Goal: Information Seeking & Learning: Compare options

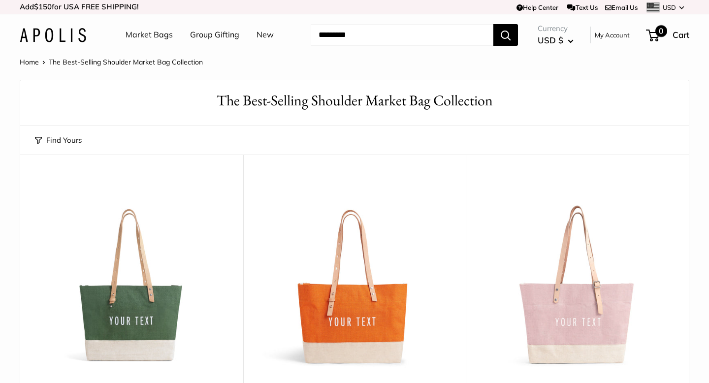
click at [657, 37] on span "0" at bounding box center [652, 36] width 13 height 12
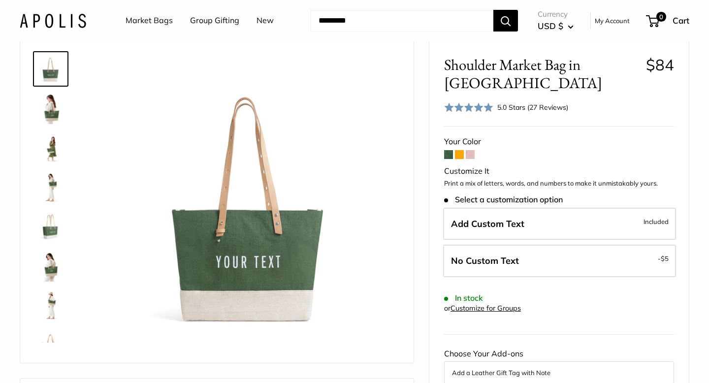
scroll to position [42, 0]
click at [55, 111] on img at bounding box center [50, 107] width 31 height 31
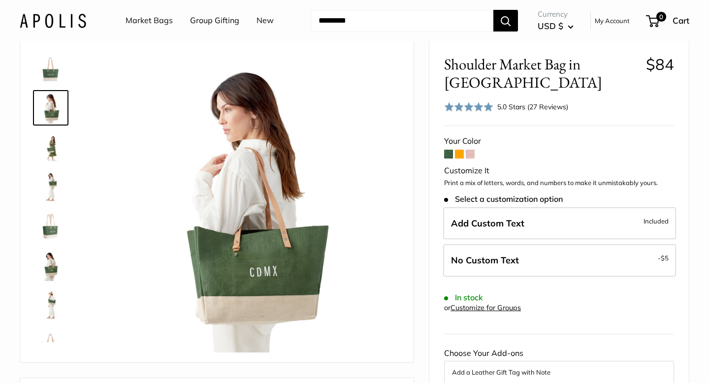
click at [47, 160] on img at bounding box center [50, 146] width 31 height 31
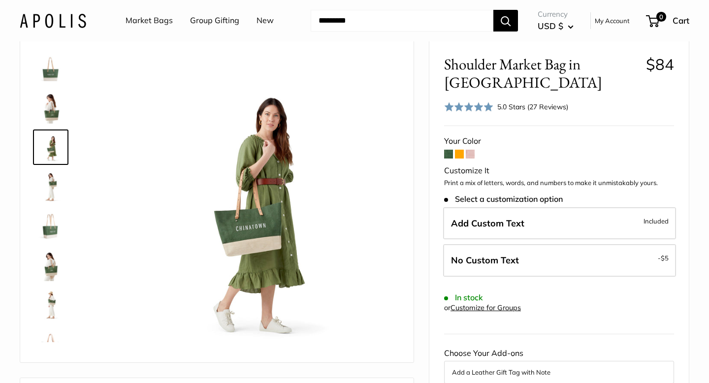
click at [55, 206] on div at bounding box center [54, 194] width 47 height 295
click at [53, 195] on img at bounding box center [50, 186] width 31 height 31
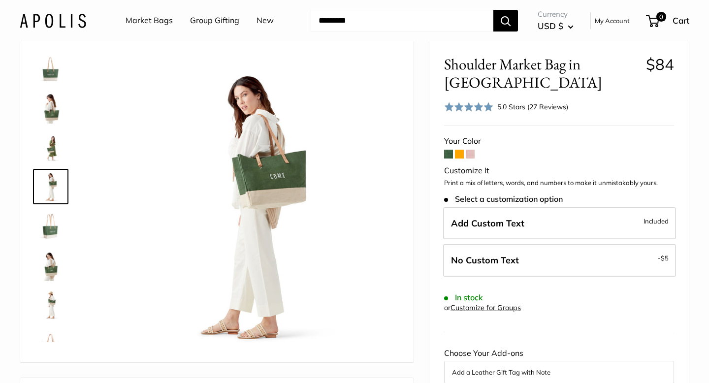
click at [45, 234] on img at bounding box center [50, 225] width 31 height 31
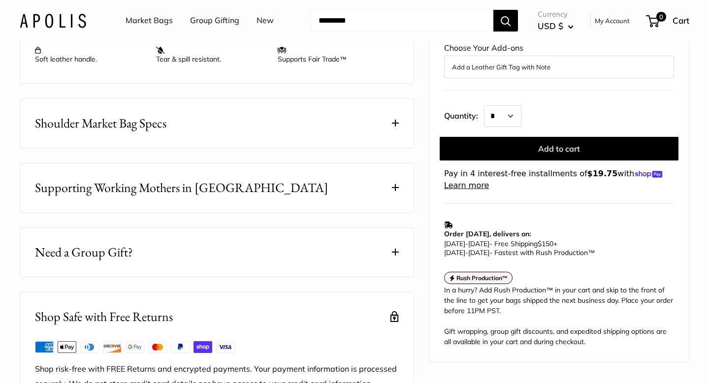
scroll to position [500, 0]
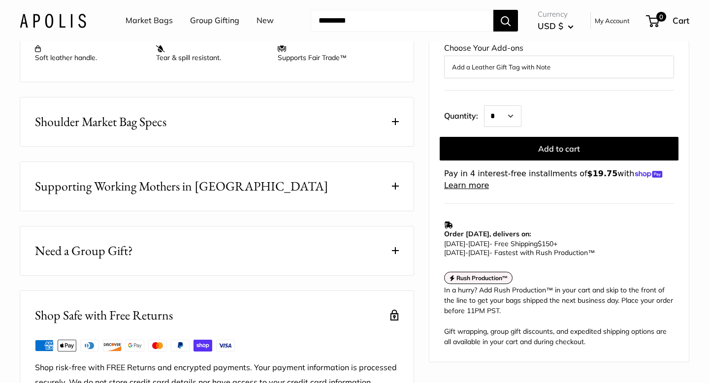
click at [288, 135] on button "Shoulder Market Bag Specs" at bounding box center [216, 121] width 393 height 49
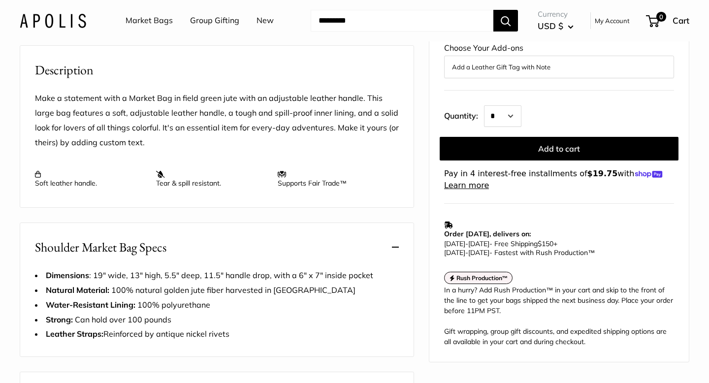
scroll to position [0, 0]
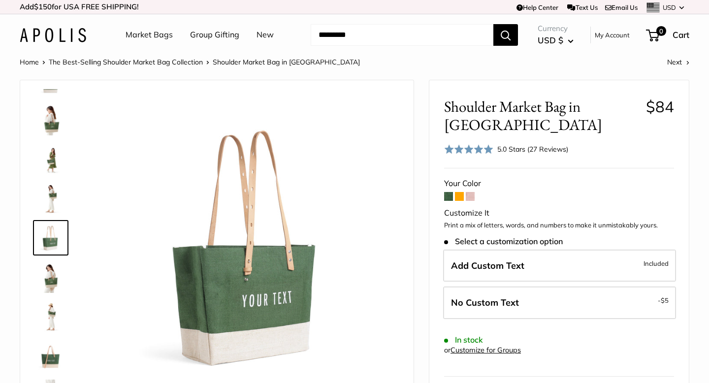
click at [471, 194] on span at bounding box center [470, 196] width 9 height 9
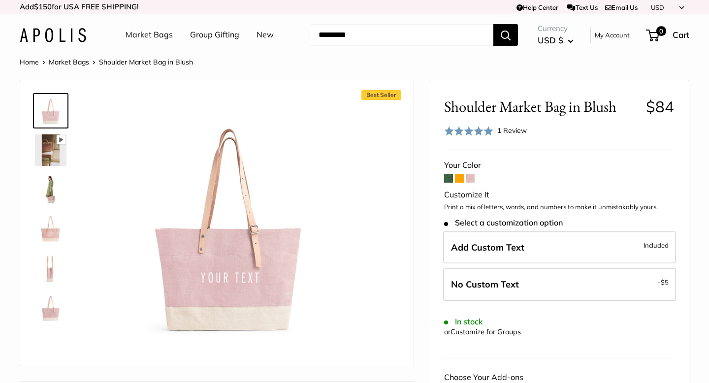
click at [44, 144] on img at bounding box center [50, 149] width 31 height 31
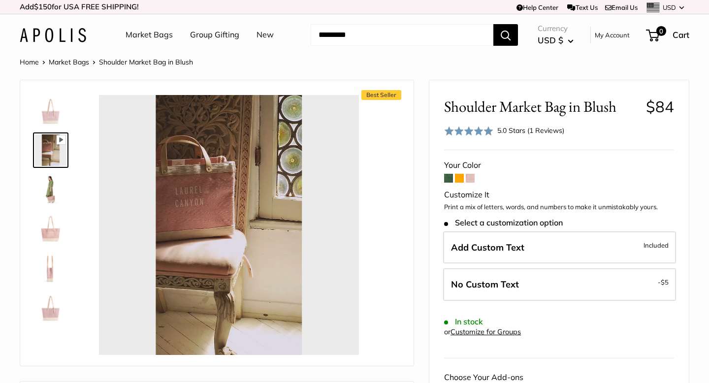
click at [53, 192] on img at bounding box center [50, 189] width 31 height 31
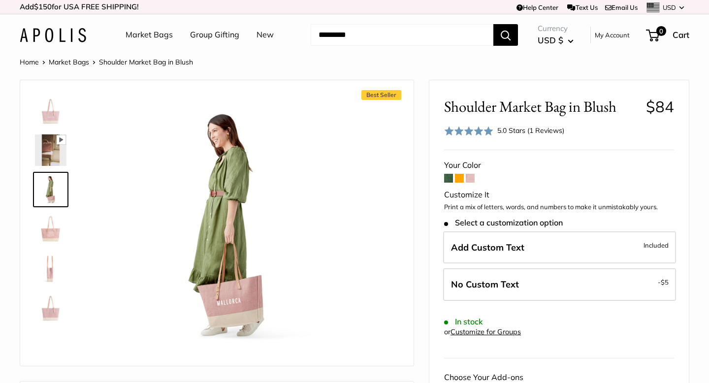
click at [49, 228] on img at bounding box center [50, 228] width 31 height 31
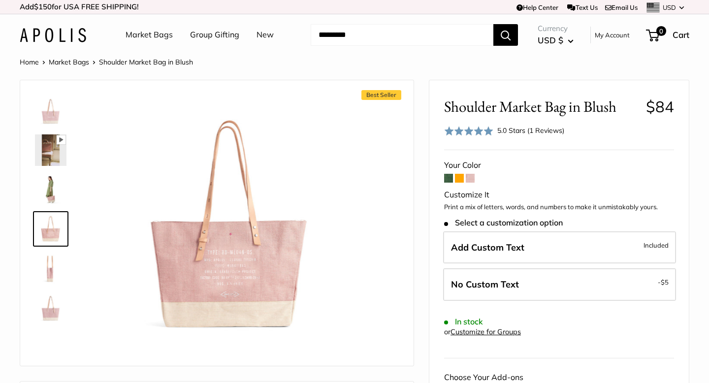
click at [48, 267] on img at bounding box center [50, 267] width 31 height 31
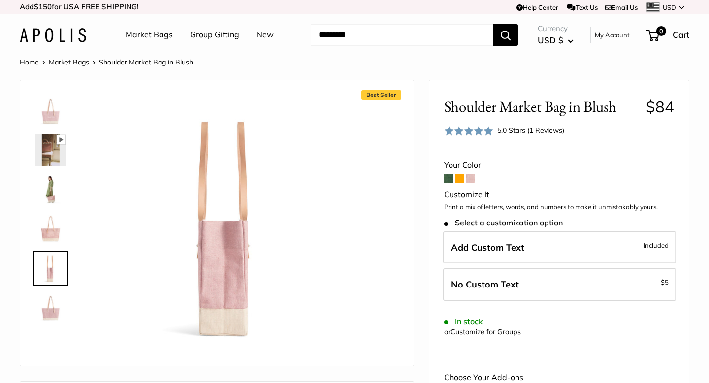
click at [52, 118] on img at bounding box center [50, 110] width 31 height 31
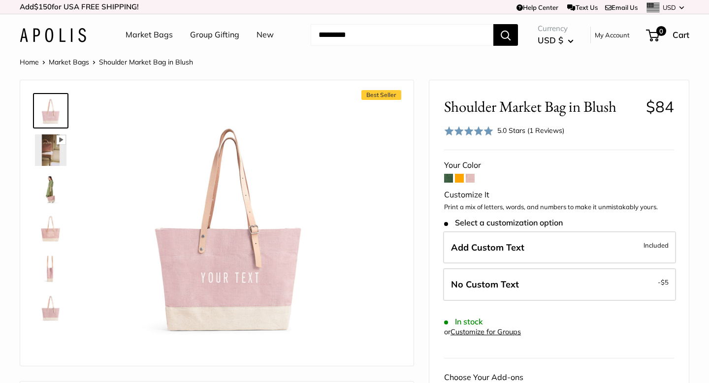
click at [48, 236] on img at bounding box center [50, 228] width 31 height 31
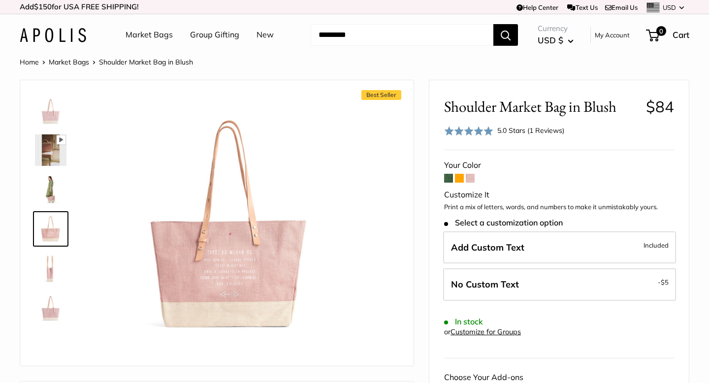
click at [47, 153] on img at bounding box center [50, 149] width 31 height 31
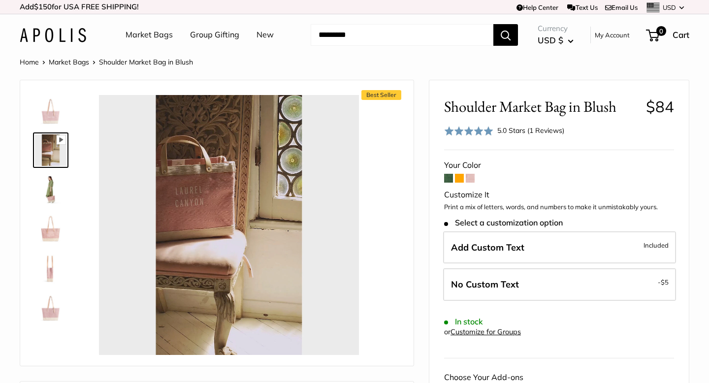
click at [52, 310] on img at bounding box center [50, 307] width 31 height 31
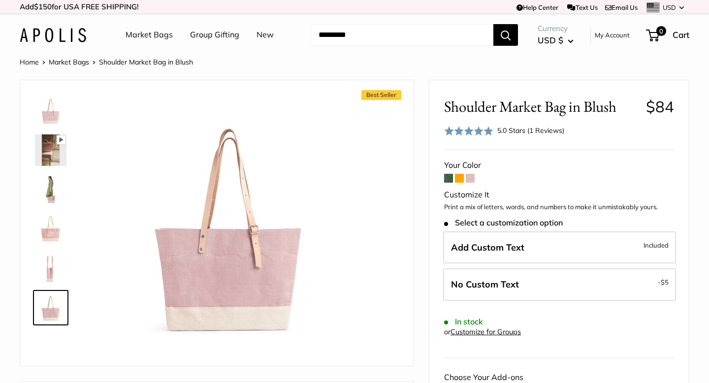
type input "*****"
click at [458, 177] on span at bounding box center [459, 178] width 9 height 9
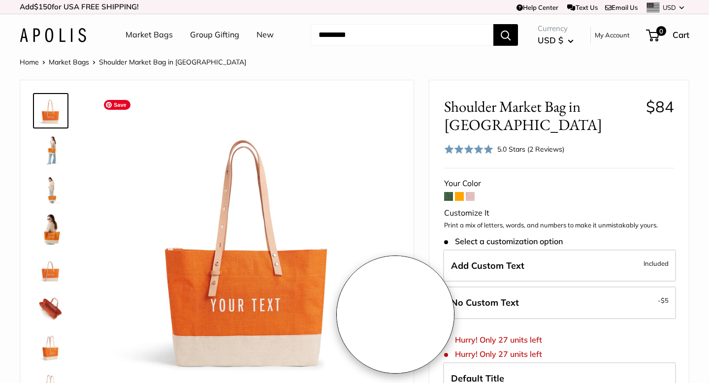
scroll to position [88, 0]
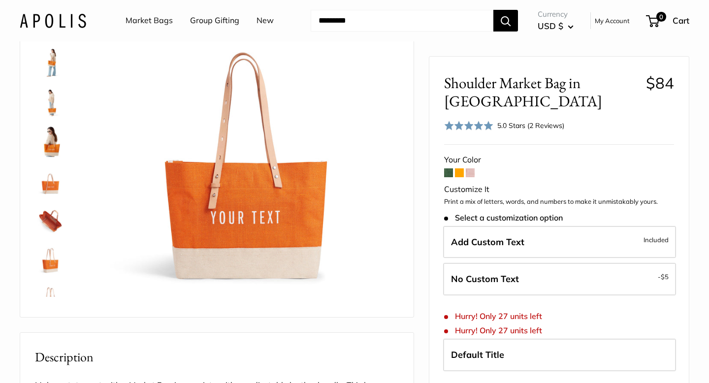
click at [47, 220] on img at bounding box center [50, 219] width 31 height 31
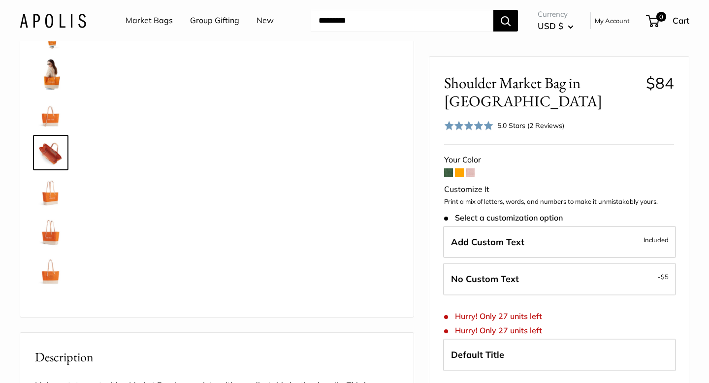
scroll to position [70, 0]
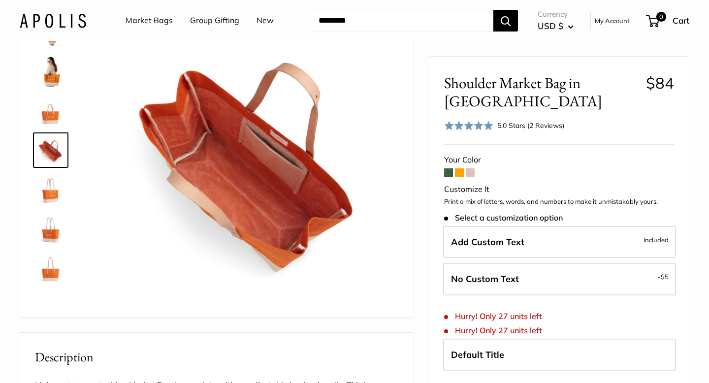
click at [51, 267] on img at bounding box center [50, 267] width 31 height 31
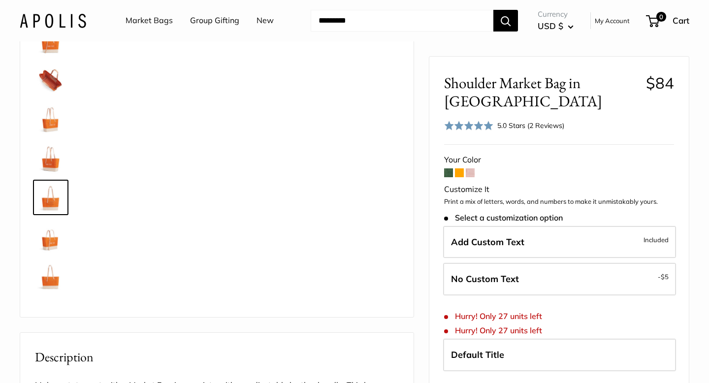
scroll to position [142, 0]
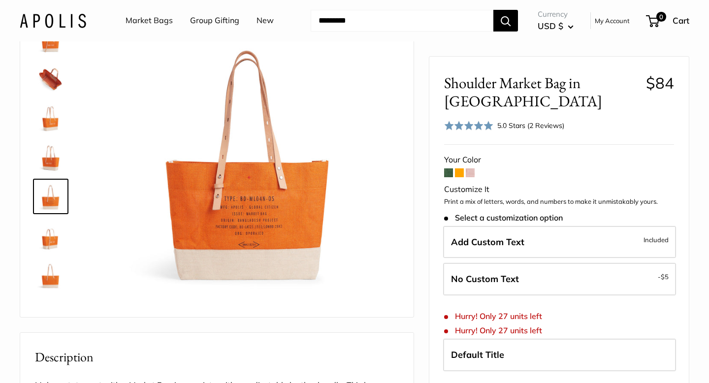
click at [50, 239] on img at bounding box center [50, 235] width 31 height 31
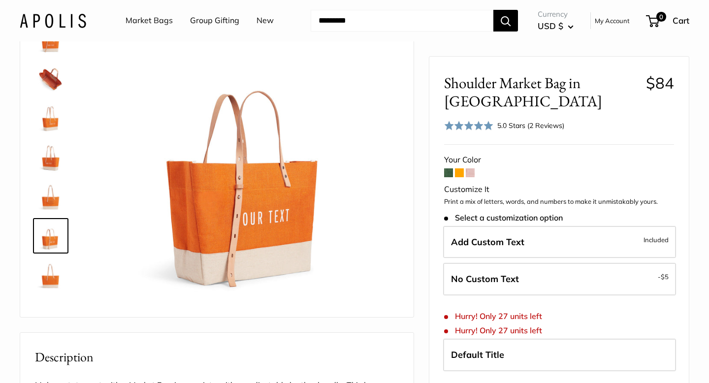
click at [46, 199] on img at bounding box center [50, 196] width 31 height 31
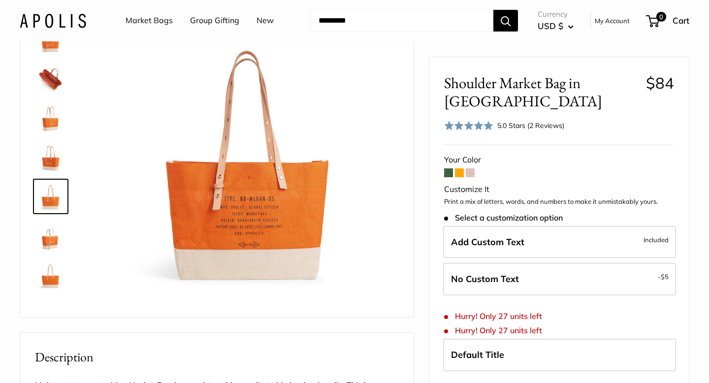
click at [45, 235] on img at bounding box center [50, 235] width 31 height 31
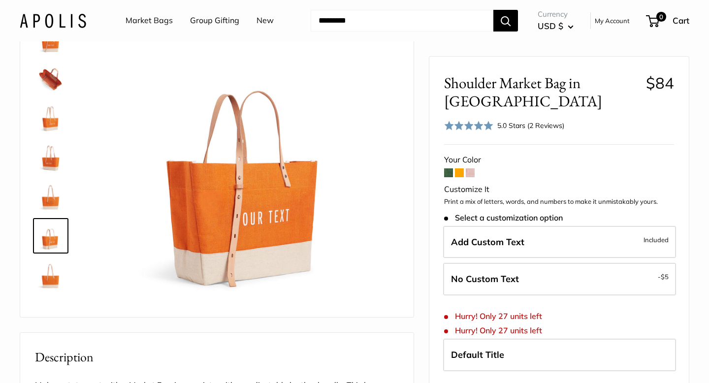
click at [47, 277] on img at bounding box center [50, 274] width 31 height 31
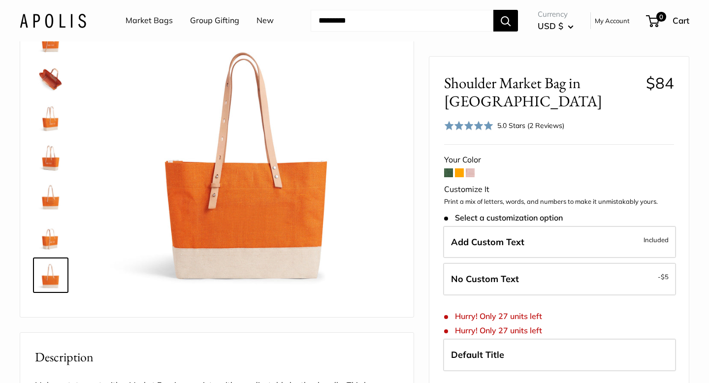
click at [54, 110] on img at bounding box center [50, 117] width 31 height 31
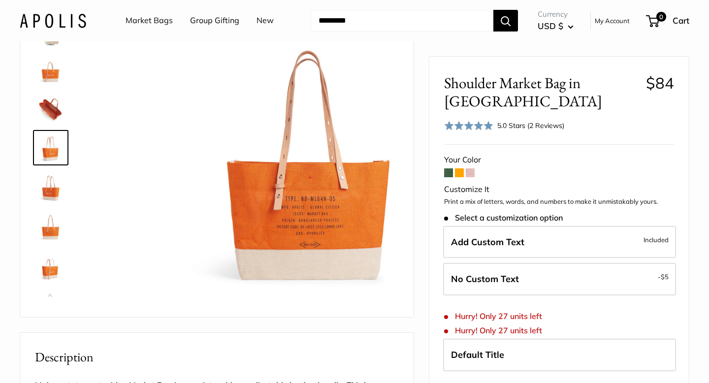
scroll to position [109, 0]
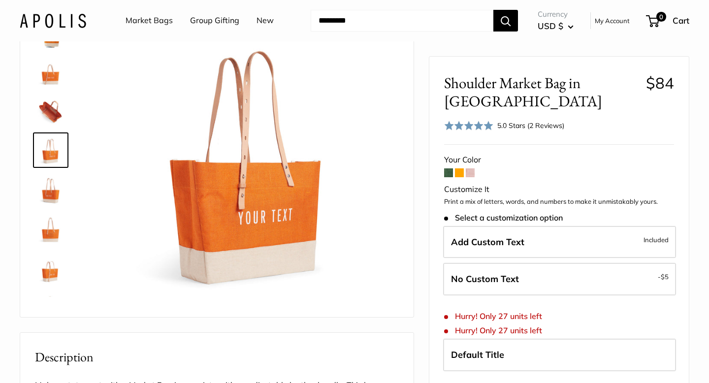
click at [546, 120] on div "5.0 Stars (2 Reviews)" at bounding box center [530, 125] width 67 height 11
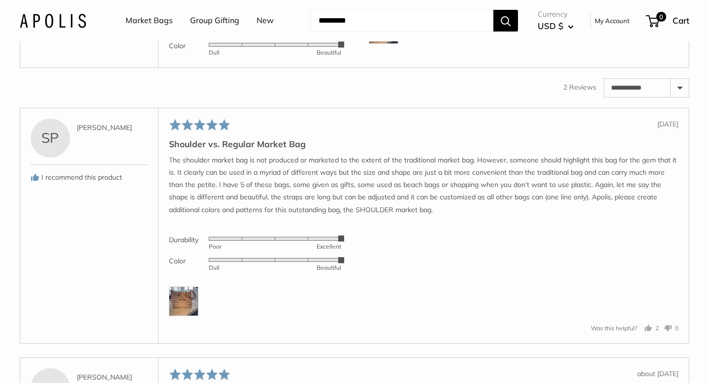
scroll to position [1568, 0]
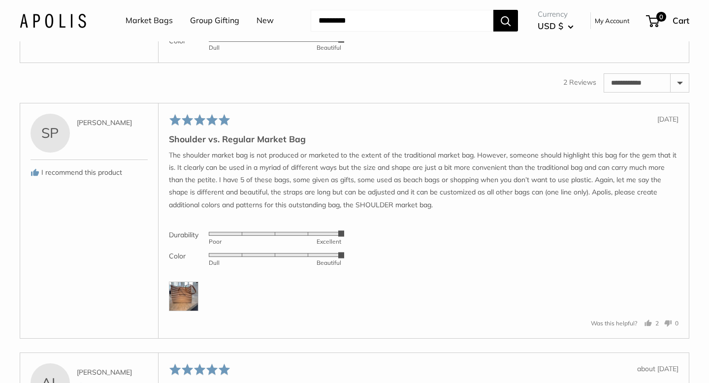
click at [179, 311] on img at bounding box center [184, 297] width 30 height 30
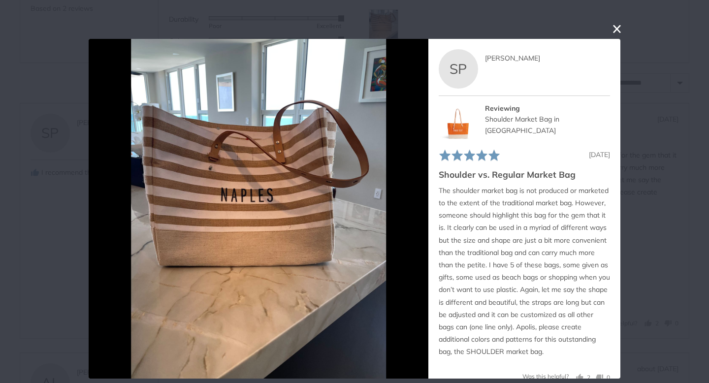
click at [615, 28] on button "close this modal window" at bounding box center [617, 29] width 12 height 12
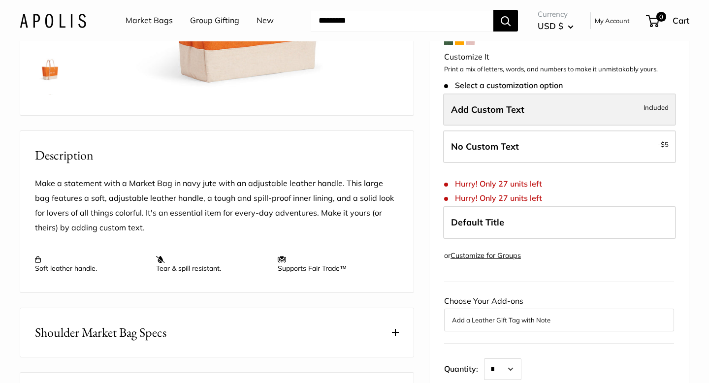
scroll to position [193, 0]
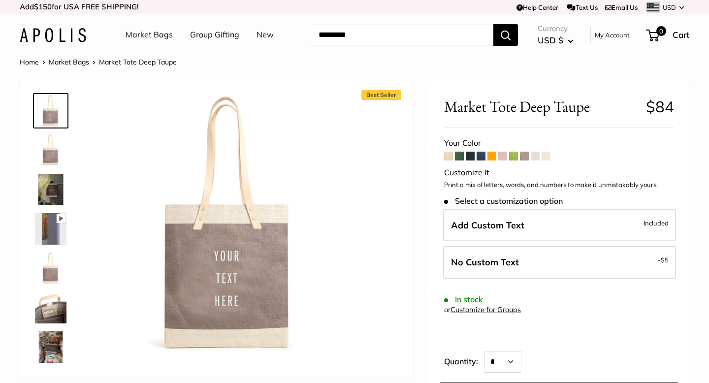
click at [375, 33] on input "Search..." at bounding box center [402, 35] width 183 height 22
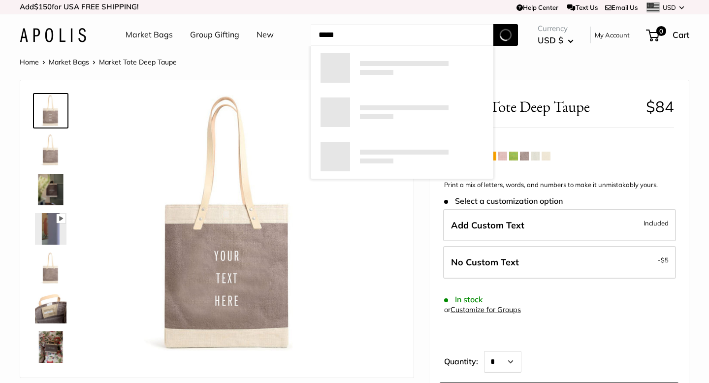
type input "*****"
click at [493, 24] on button "Search" at bounding box center [505, 35] width 25 height 22
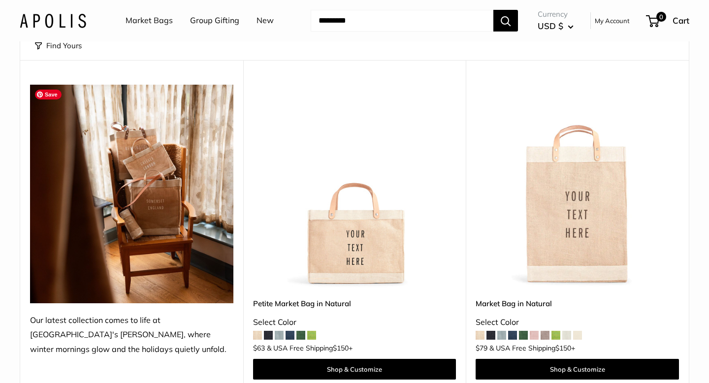
scroll to position [202, 0]
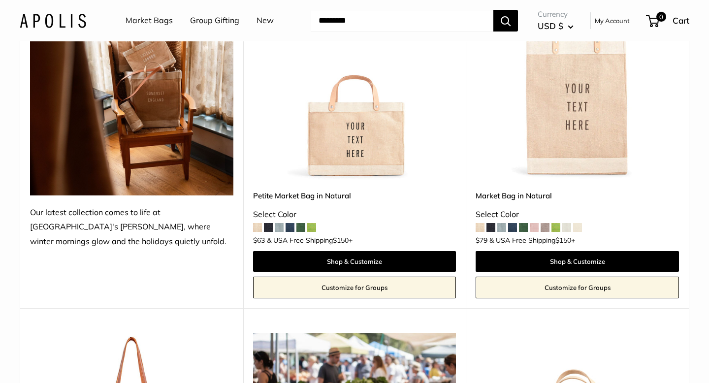
click at [0, 0] on img at bounding box center [0, 0] width 0 height 0
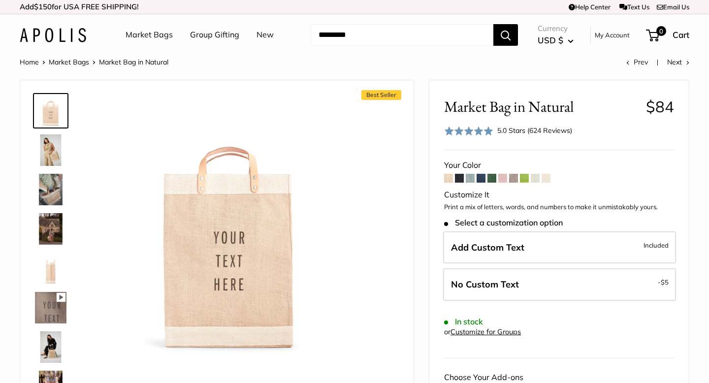
click at [511, 179] on span at bounding box center [513, 178] width 9 height 9
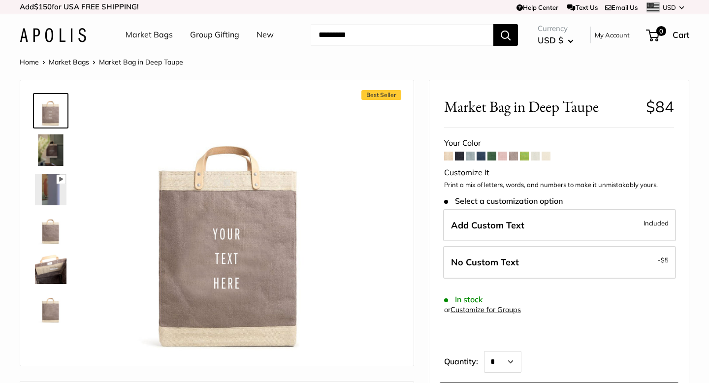
click at [51, 266] on img at bounding box center [50, 267] width 31 height 31
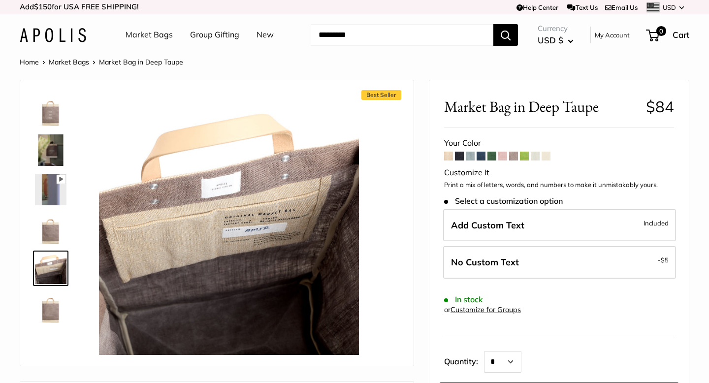
click at [44, 315] on img at bounding box center [50, 307] width 31 height 31
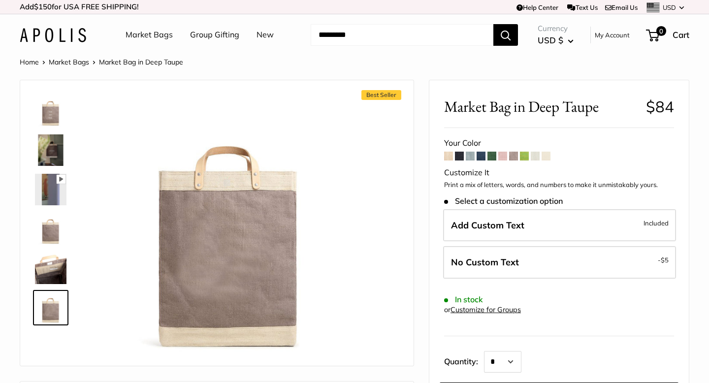
click at [52, 110] on img at bounding box center [50, 110] width 31 height 31
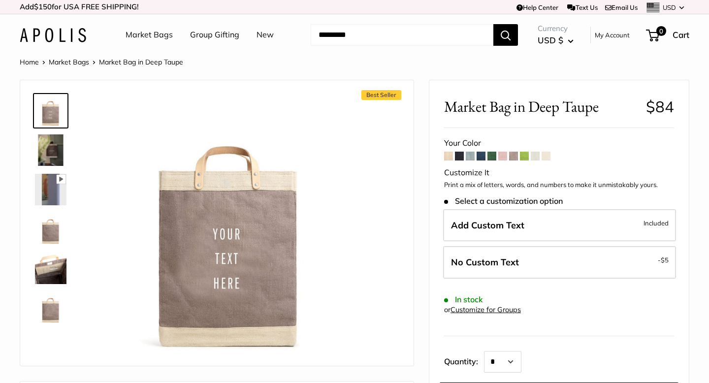
click at [470, 156] on span at bounding box center [470, 156] width 9 height 9
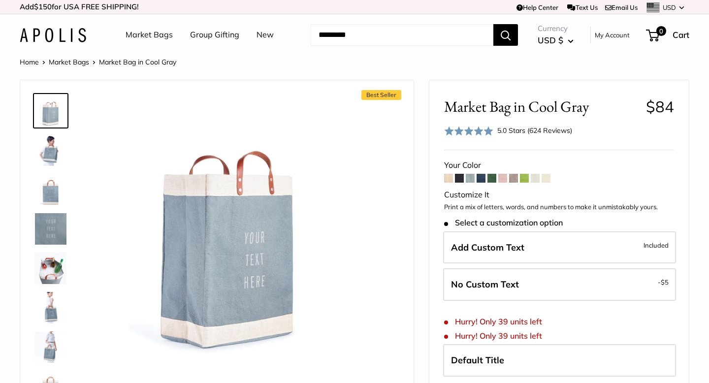
click at [47, 154] on img at bounding box center [50, 149] width 31 height 31
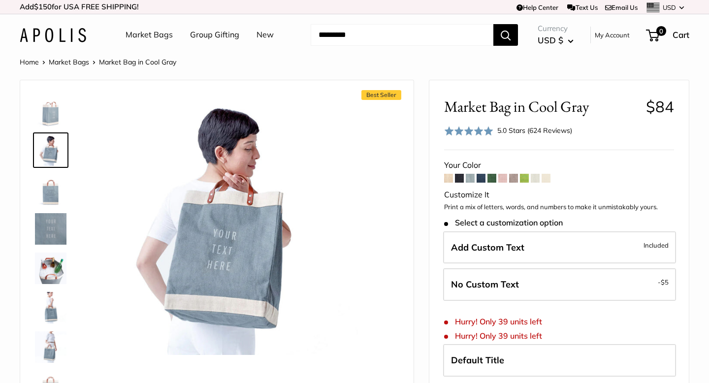
click at [53, 258] on img at bounding box center [50, 267] width 31 height 31
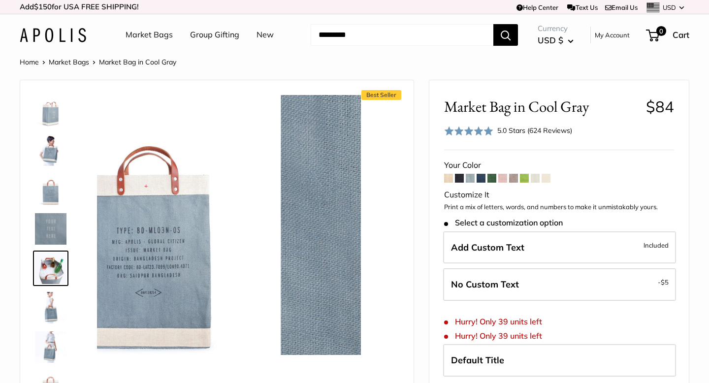
scroll to position [31, 0]
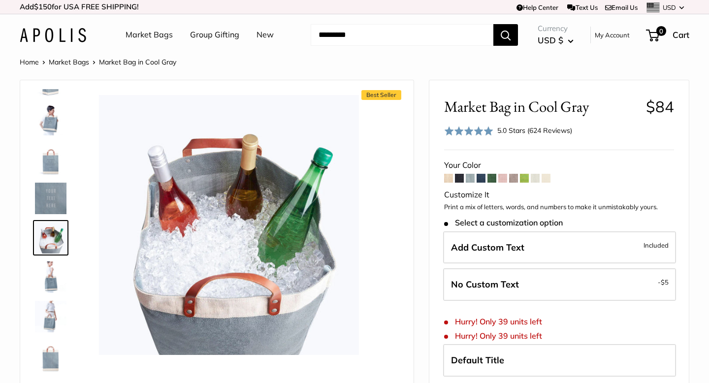
click at [55, 288] on img at bounding box center [50, 276] width 31 height 31
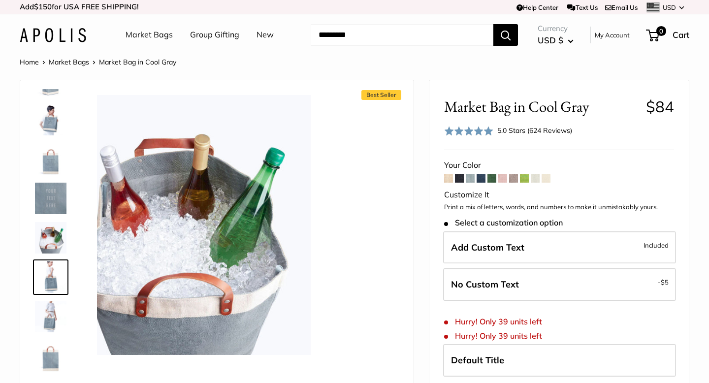
scroll to position [70, 0]
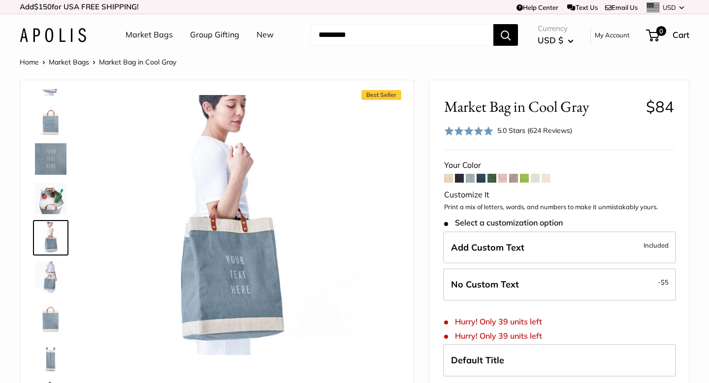
click at [50, 278] on img at bounding box center [50, 276] width 31 height 31
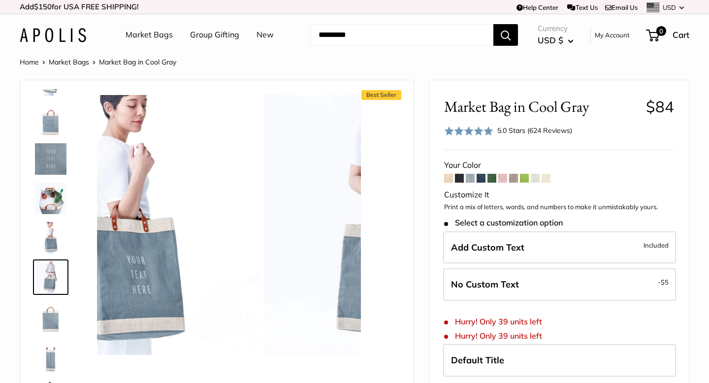
scroll to position [109, 0]
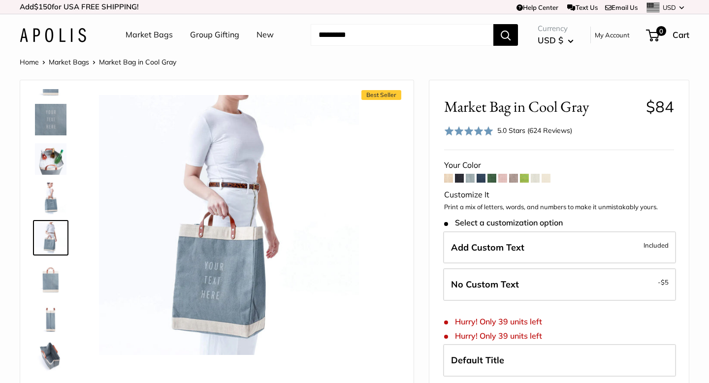
click at [485, 178] on span at bounding box center [480, 178] width 9 height 9
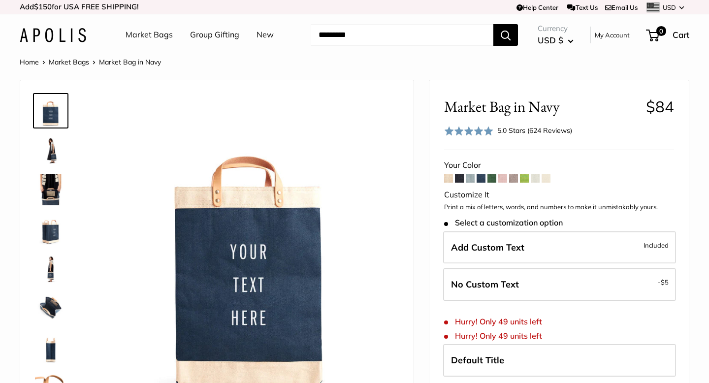
click at [492, 178] on span at bounding box center [491, 178] width 9 height 9
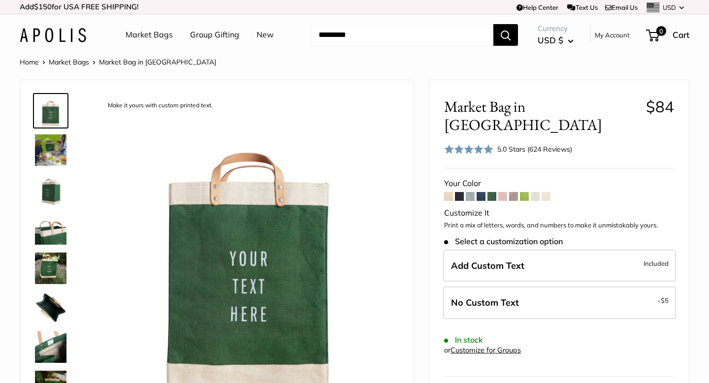
click at [535, 192] on span at bounding box center [535, 196] width 9 height 9
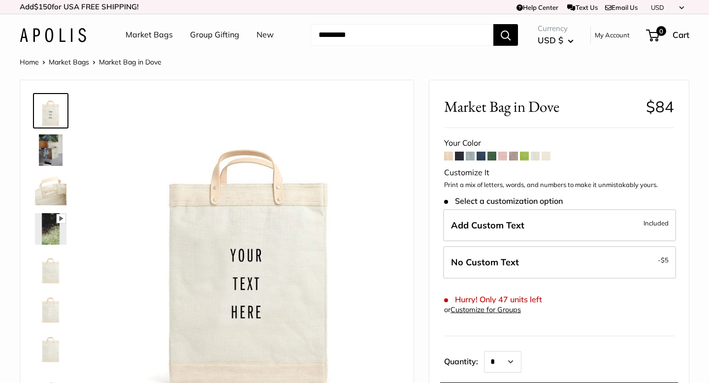
click at [516, 158] on span at bounding box center [513, 156] width 9 height 9
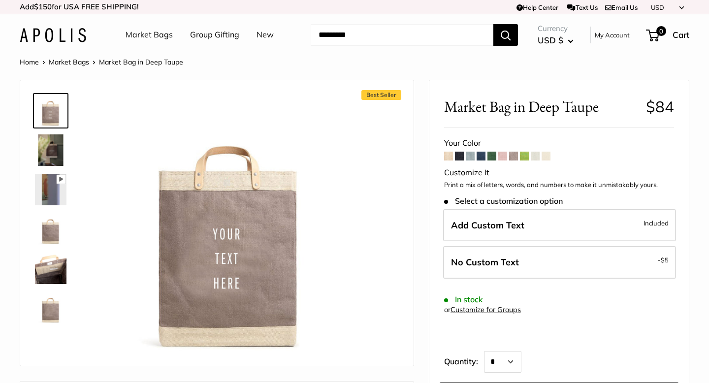
click at [45, 236] on img at bounding box center [50, 228] width 31 height 31
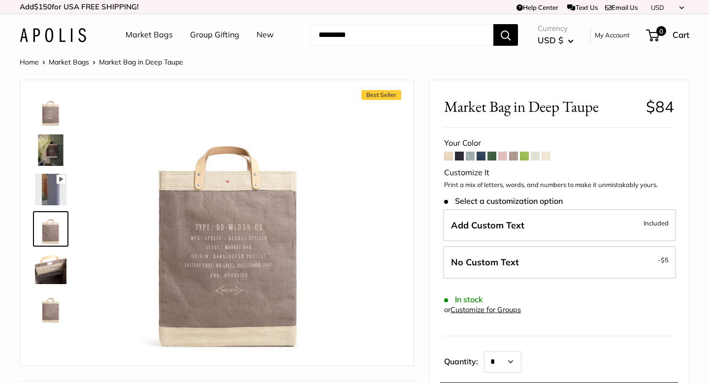
click at [49, 154] on img at bounding box center [50, 149] width 31 height 31
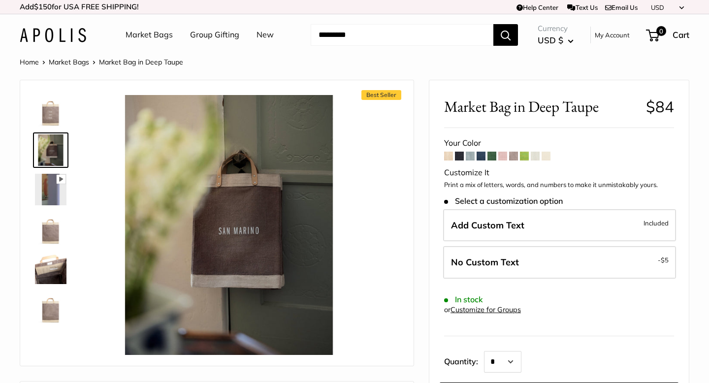
click at [49, 101] on img at bounding box center [50, 110] width 31 height 31
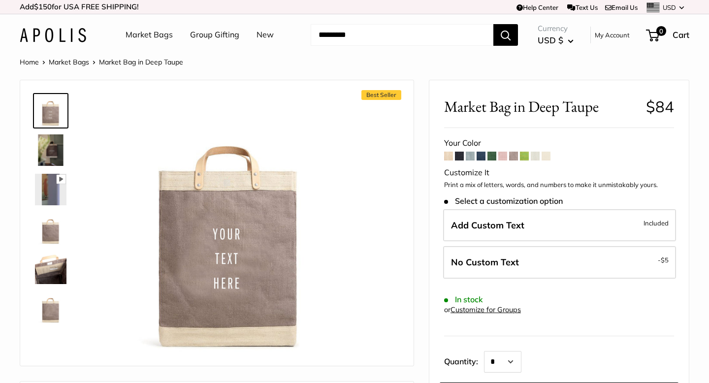
click at [46, 261] on img at bounding box center [50, 267] width 31 height 31
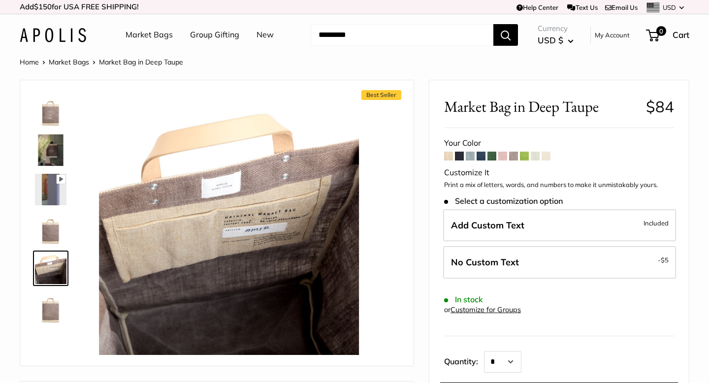
click at [51, 311] on img at bounding box center [50, 307] width 31 height 31
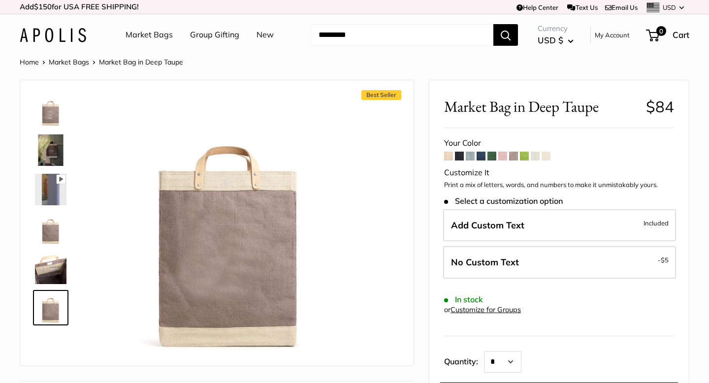
scroll to position [3, 0]
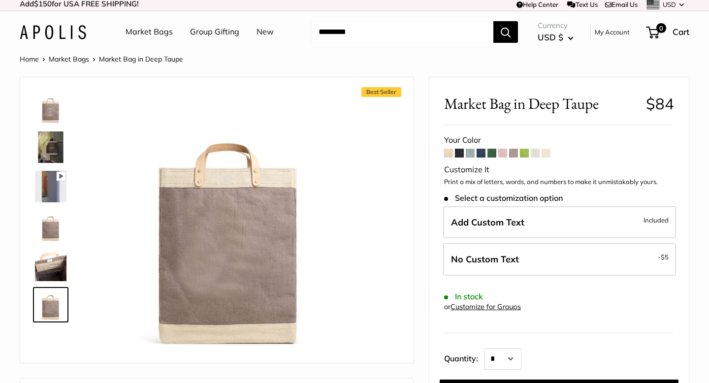
click at [46, 151] on img at bounding box center [50, 146] width 31 height 31
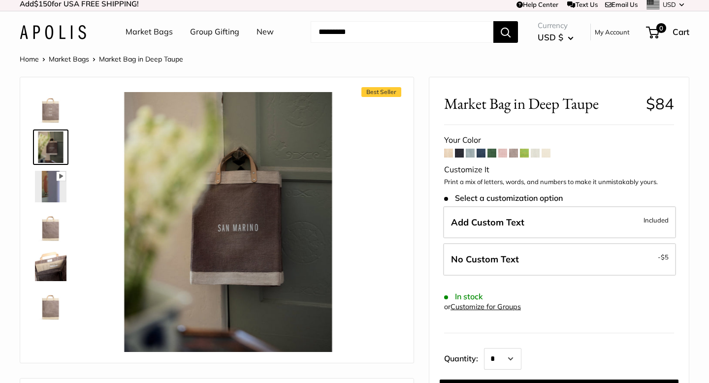
click at [50, 186] on img at bounding box center [50, 186] width 31 height 31
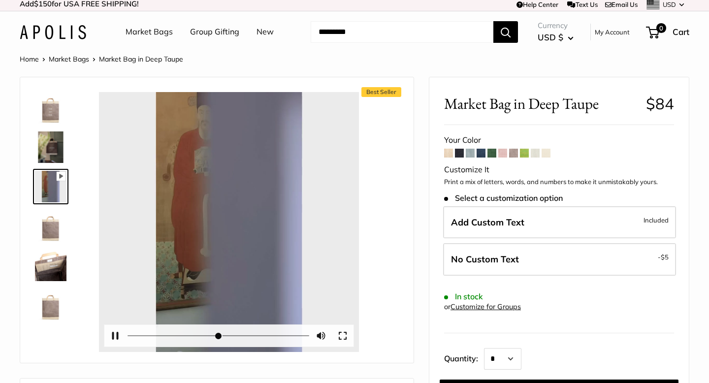
click at [230, 221] on div at bounding box center [229, 222] width 260 height 260
click at [113, 338] on button "Pause Play" at bounding box center [115, 336] width 22 height 22
click at [263, 203] on div at bounding box center [229, 222] width 260 height 260
type input "*****"
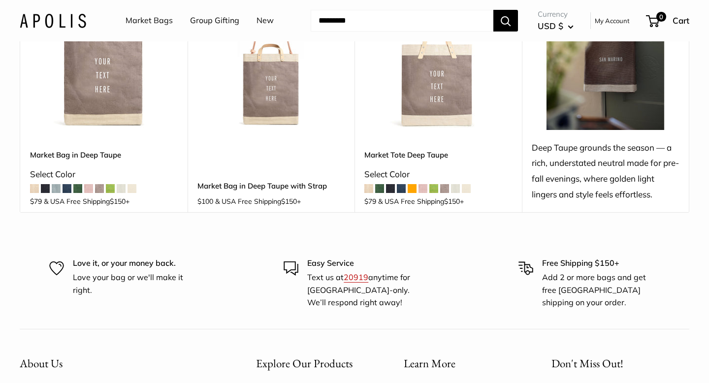
scroll to position [110, 0]
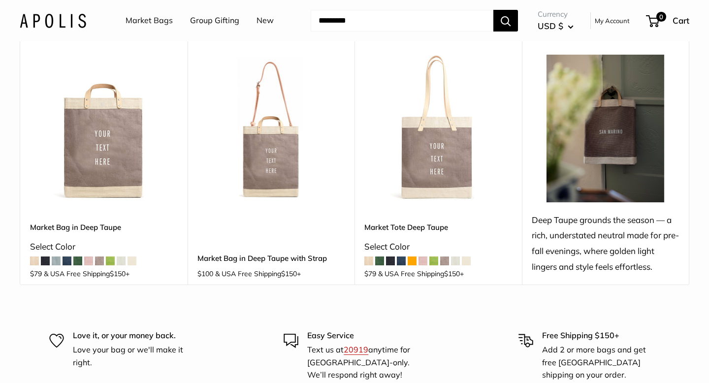
click at [132, 259] on span at bounding box center [131, 260] width 9 height 9
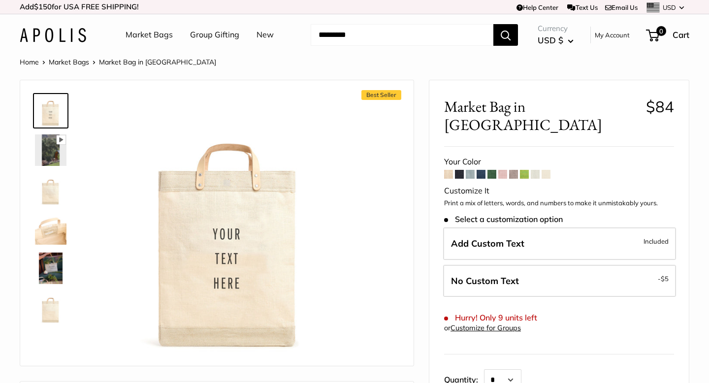
click at [456, 170] on span at bounding box center [459, 174] width 9 height 9
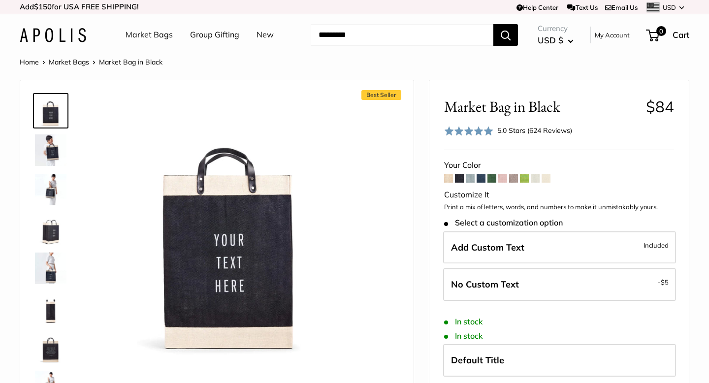
click at [471, 180] on span at bounding box center [470, 178] width 9 height 9
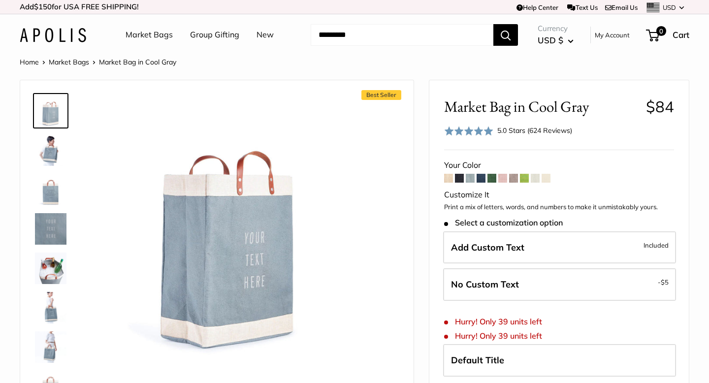
click at [44, 150] on img at bounding box center [50, 149] width 31 height 31
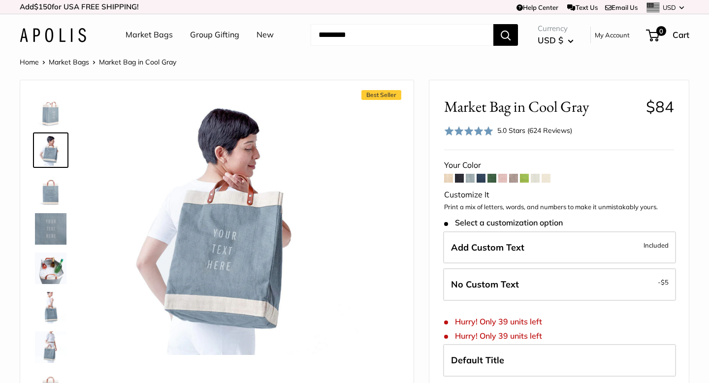
click at [46, 270] on img at bounding box center [50, 267] width 31 height 31
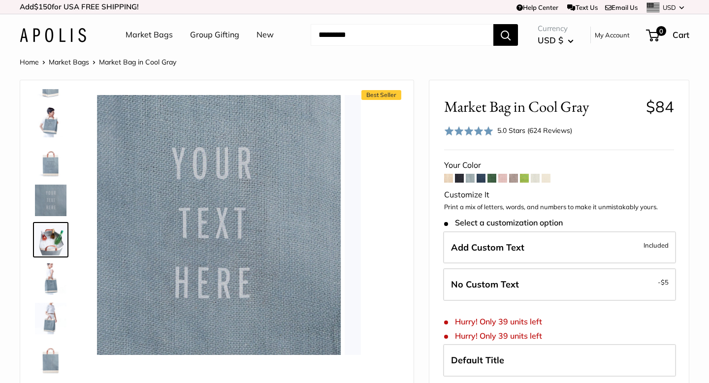
scroll to position [31, 0]
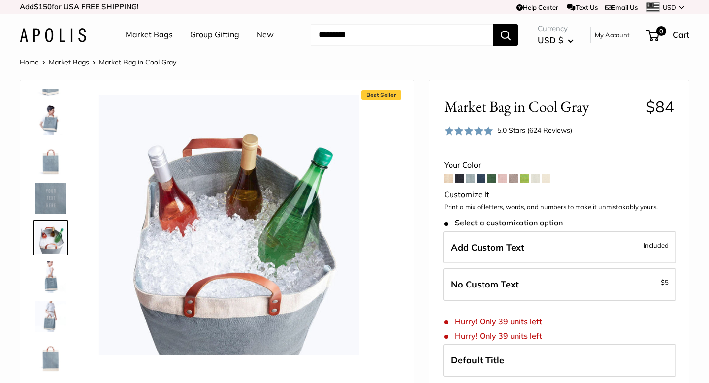
click at [46, 278] on img at bounding box center [50, 276] width 31 height 31
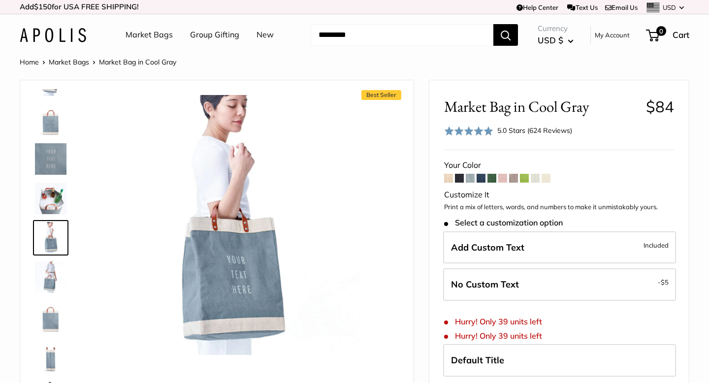
click at [46, 278] on img at bounding box center [50, 276] width 31 height 31
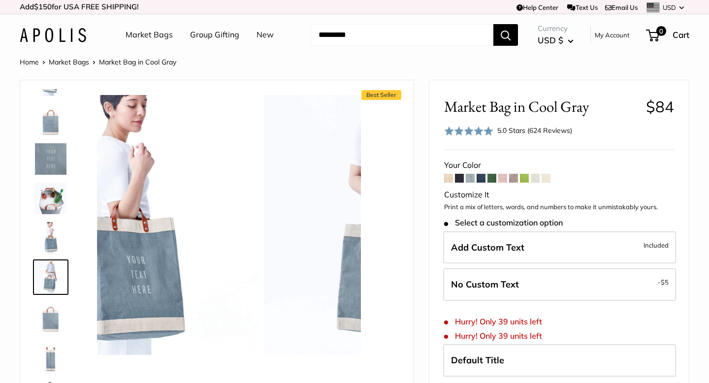
scroll to position [109, 0]
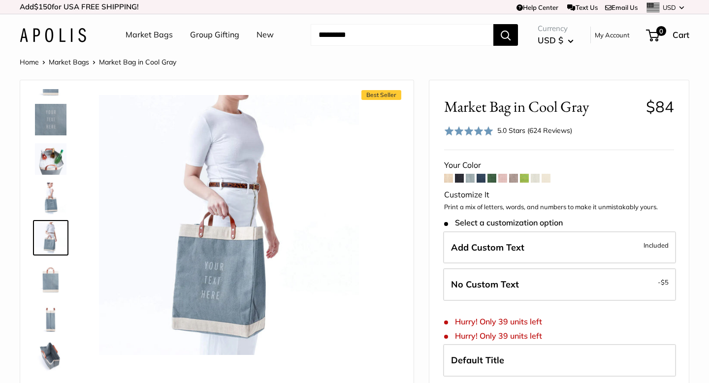
click at [46, 279] on img at bounding box center [50, 276] width 31 height 31
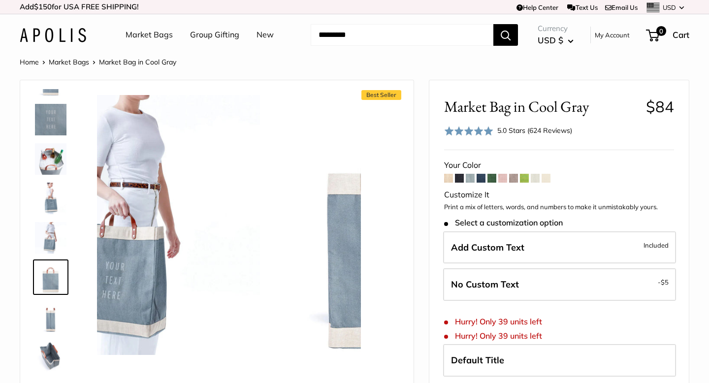
scroll to position [149, 0]
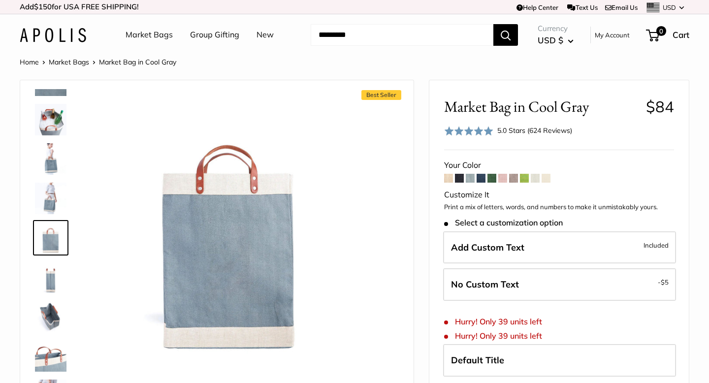
click at [48, 282] on img at bounding box center [50, 276] width 31 height 31
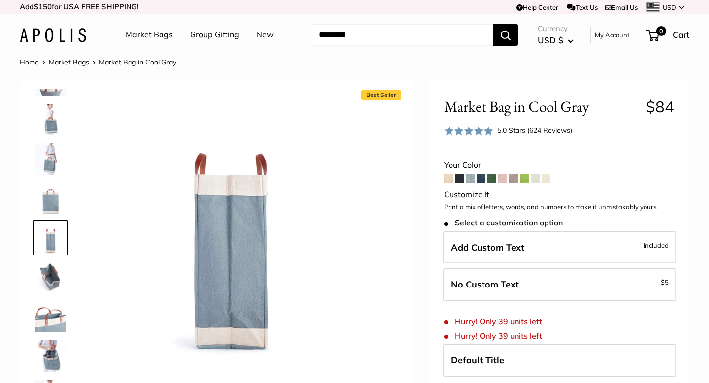
click at [49, 281] on img at bounding box center [50, 276] width 31 height 31
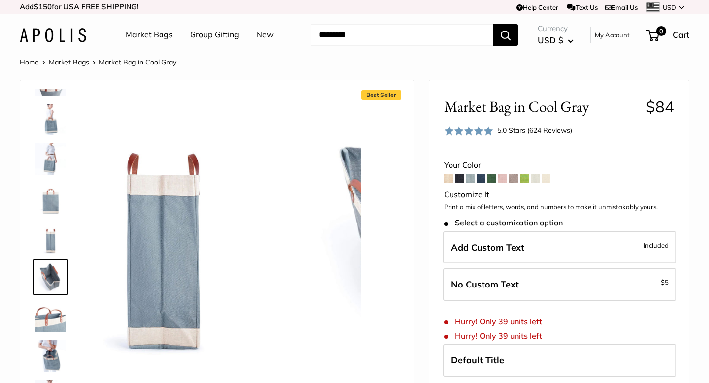
scroll to position [220, 0]
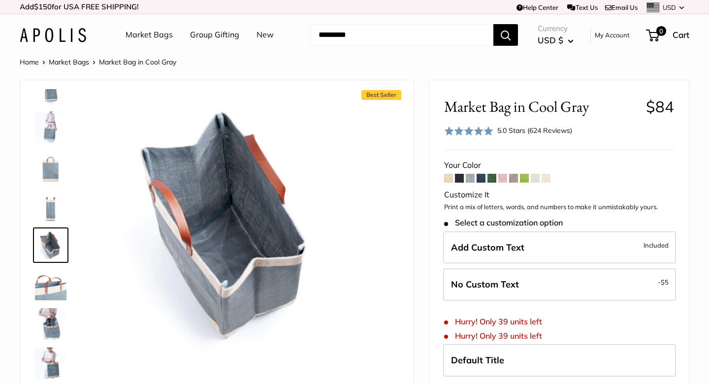
click at [46, 327] on img at bounding box center [50, 323] width 31 height 31
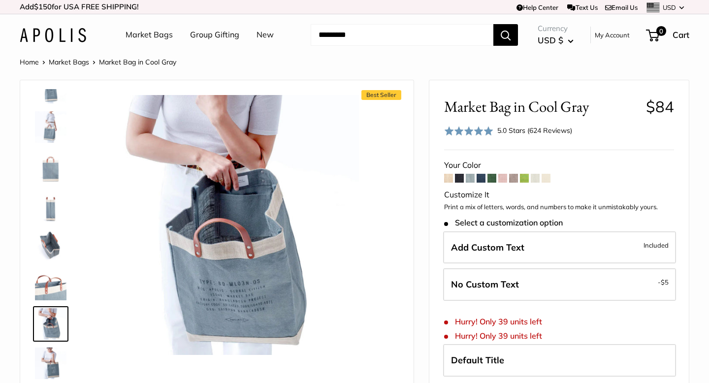
click at [55, 236] on img at bounding box center [50, 244] width 31 height 31
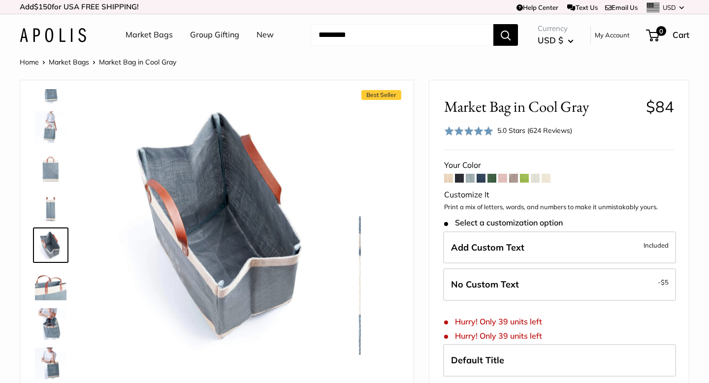
click at [46, 168] on img at bounding box center [50, 166] width 31 height 31
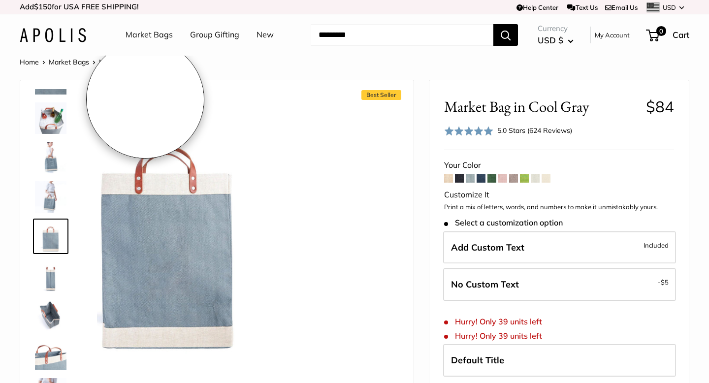
scroll to position [149, 0]
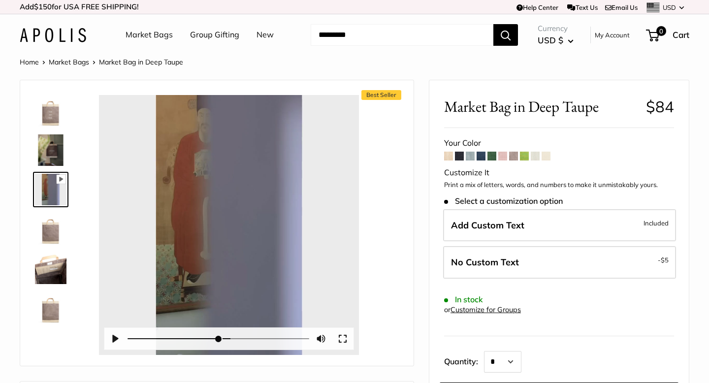
click at [44, 149] on img at bounding box center [50, 149] width 31 height 31
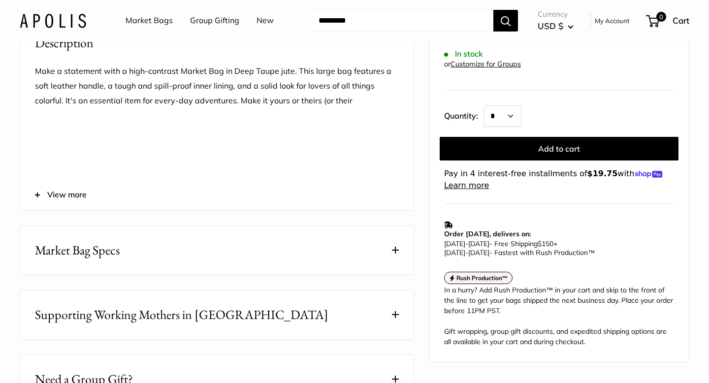
scroll to position [359, 0]
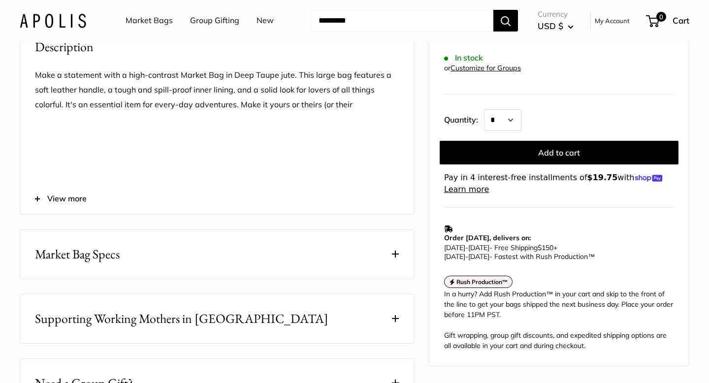
click at [58, 206] on span "View more" at bounding box center [66, 198] width 39 height 15
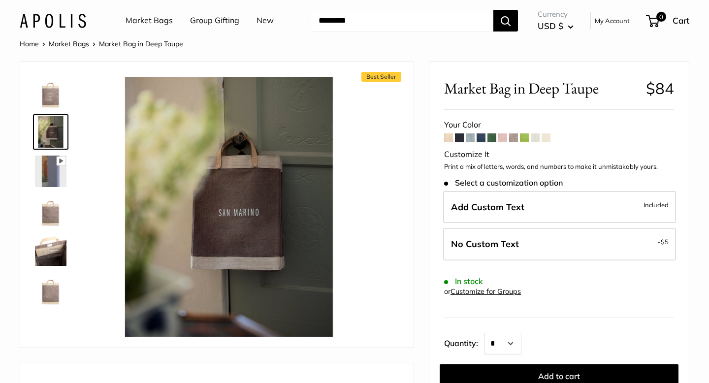
scroll to position [0, 0]
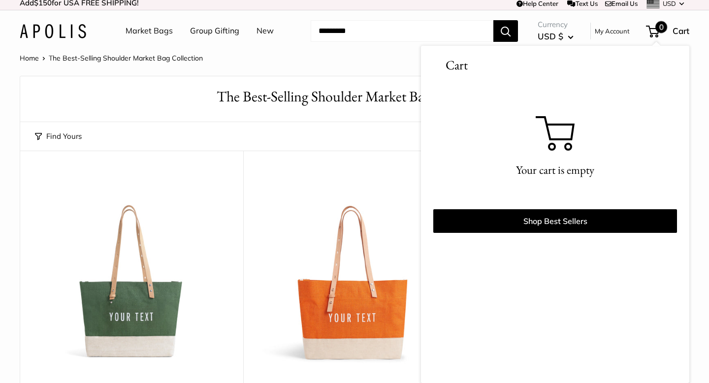
click at [199, 134] on div "Find Yours Find yours View" at bounding box center [354, 136] width 639 height 29
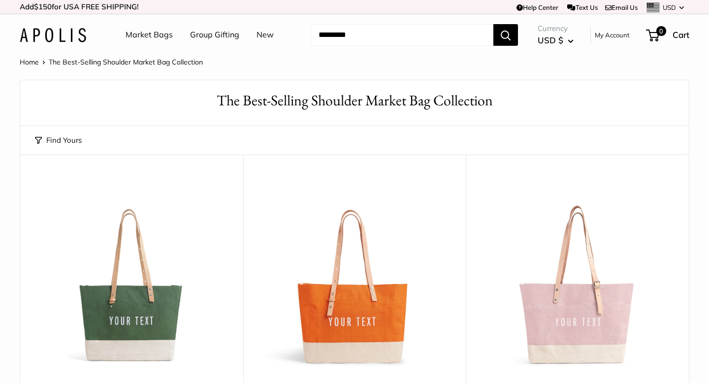
click at [143, 33] on link "Market Bags" at bounding box center [149, 35] width 47 height 15
